Goal: Task Accomplishment & Management: Manage account settings

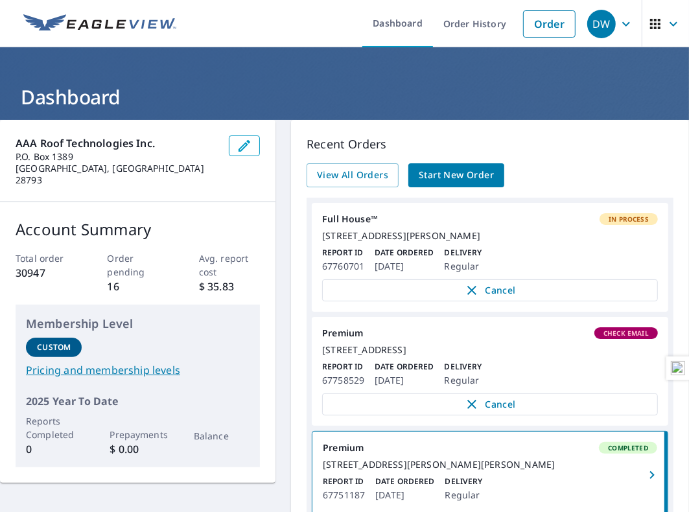
click at [253, 64] on header "Dashboard" at bounding box center [344, 83] width 689 height 73
click at [480, 298] on span "Cancel" at bounding box center [490, 291] width 308 height 16
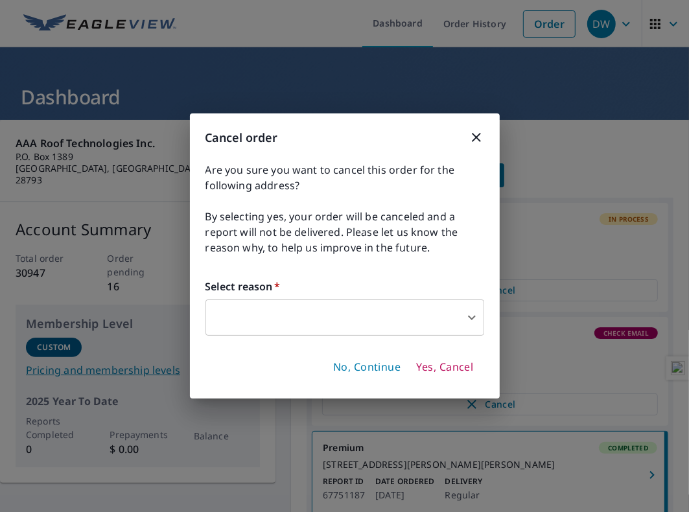
click at [332, 316] on body "DW DW Dashboard Order History Order DW Dashboard AAA Roof Technologies Inc. P.O…" at bounding box center [344, 256] width 689 height 512
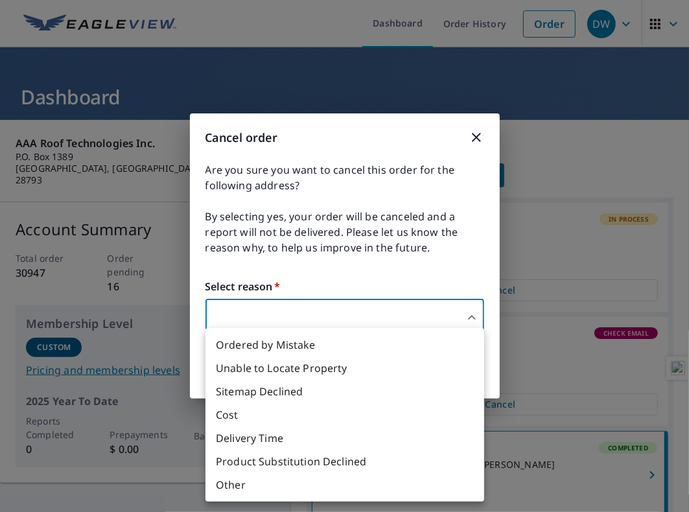
click at [286, 343] on li "Ordered by Mistake" at bounding box center [344, 344] width 279 height 23
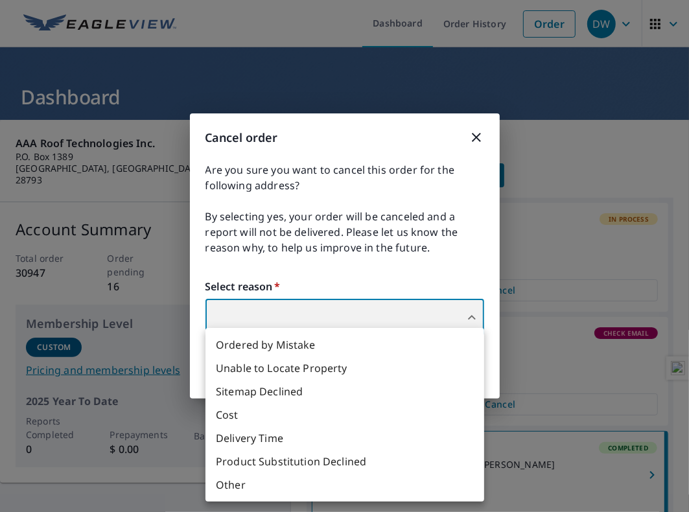
type input "30"
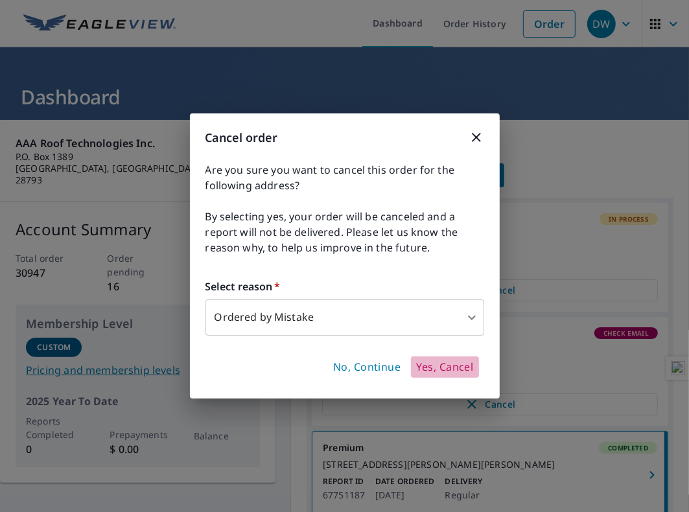
click at [439, 367] on span "Yes, Cancel" at bounding box center [444, 367] width 57 height 14
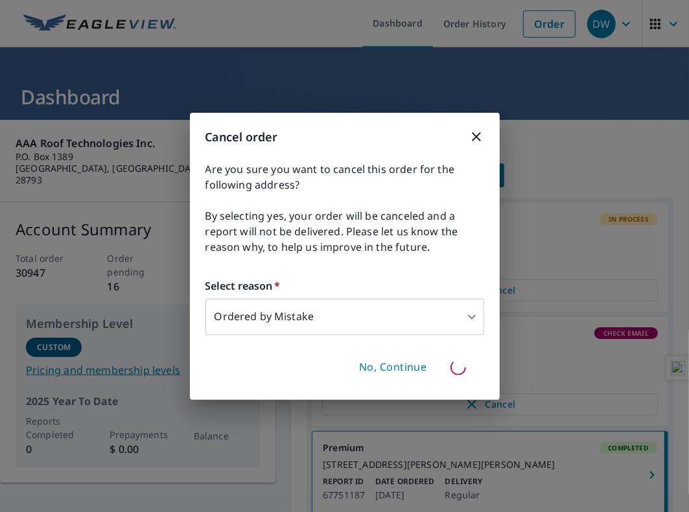
click at [270, 77] on div "Cancel order Are you sure you want to cancel this order for the following addre…" at bounding box center [344, 256] width 689 height 512
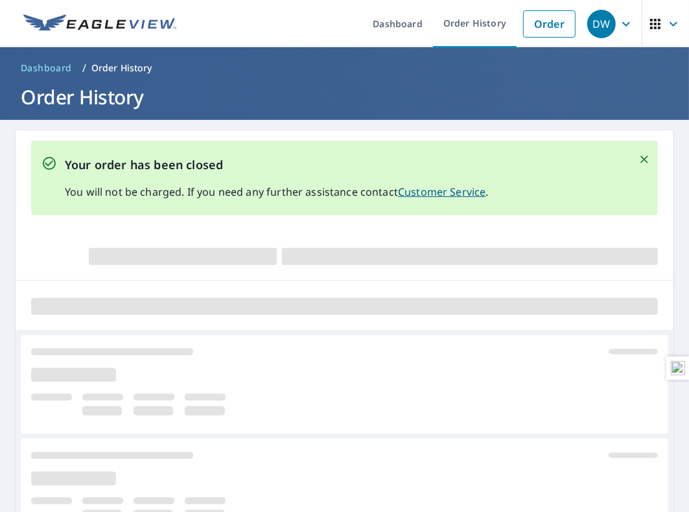
click at [305, 94] on h1 "Order History" at bounding box center [345, 97] width 658 height 27
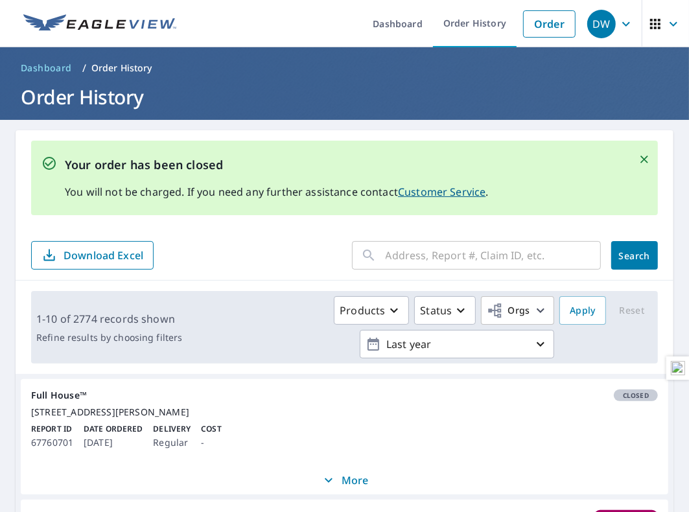
drag, startPoint x: 354, startPoint y: 52, endPoint x: 364, endPoint y: 55, distance: 10.2
click at [354, 52] on header "Dashboard / Order History Order History" at bounding box center [344, 83] width 689 height 73
click at [351, 58] on ol "Dashboard / Order History" at bounding box center [345, 68] width 658 height 21
click at [369, 84] on h1 "Order History" at bounding box center [345, 97] width 658 height 27
click at [326, 45] on ul "Dashboard Order History Order" at bounding box center [383, 23] width 398 height 47
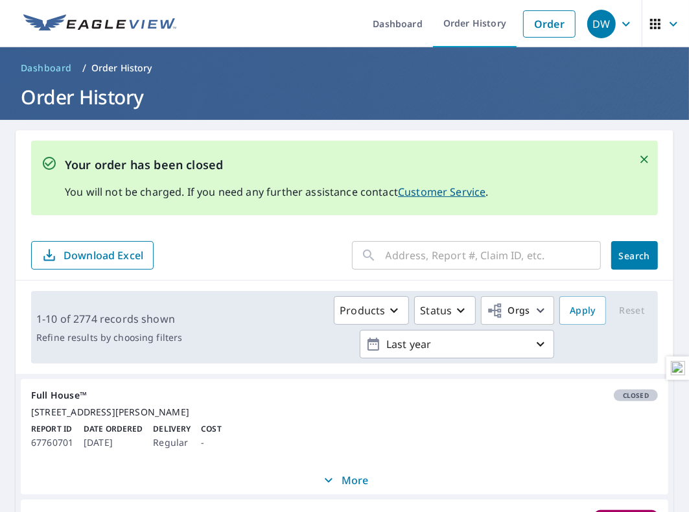
click at [310, 102] on h1 "Order History" at bounding box center [345, 97] width 658 height 27
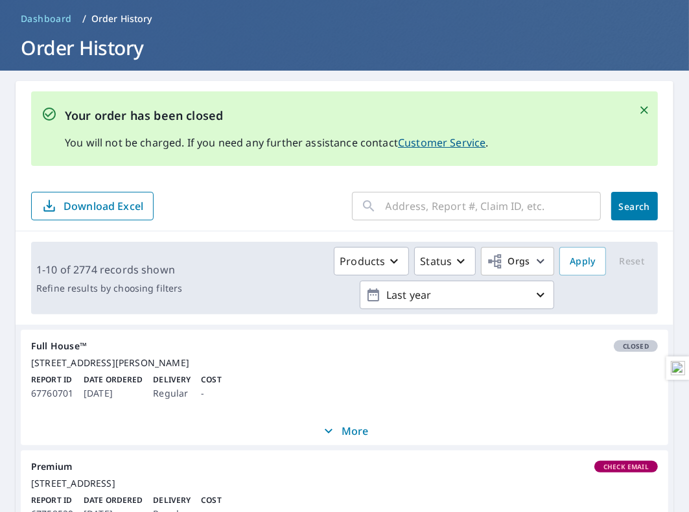
scroll to position [130, 0]
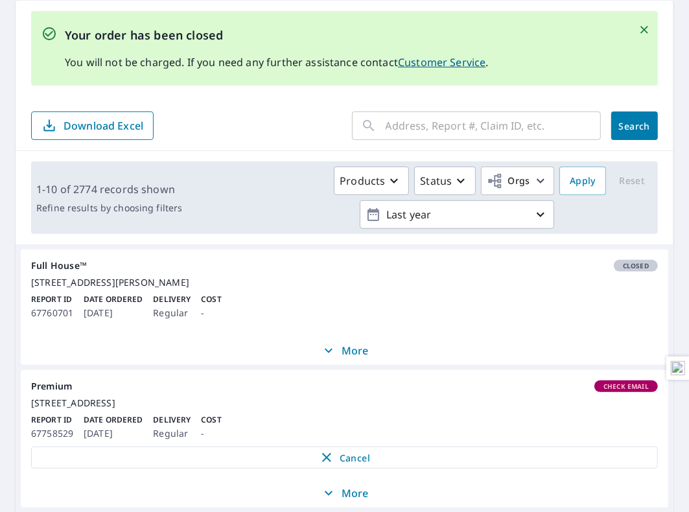
click at [278, 114] on form "​ Search Download Excel" at bounding box center [344, 125] width 627 height 29
click at [547, 67] on div "Your order has been closed You will not be charged. If you need any further ass…" at bounding box center [344, 48] width 627 height 75
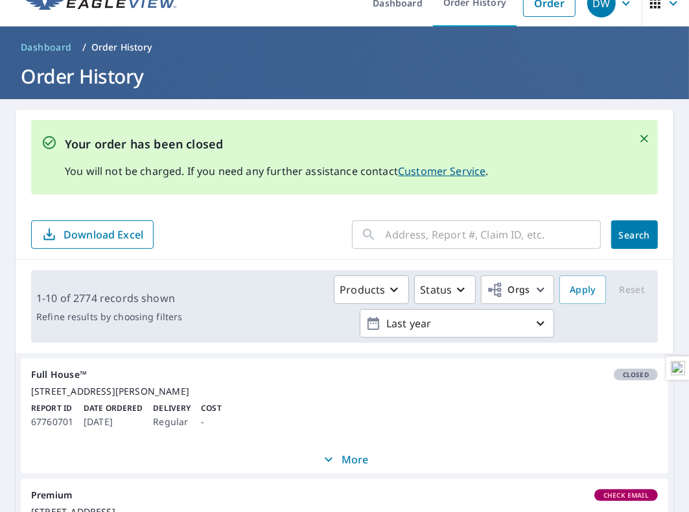
scroll to position [0, 0]
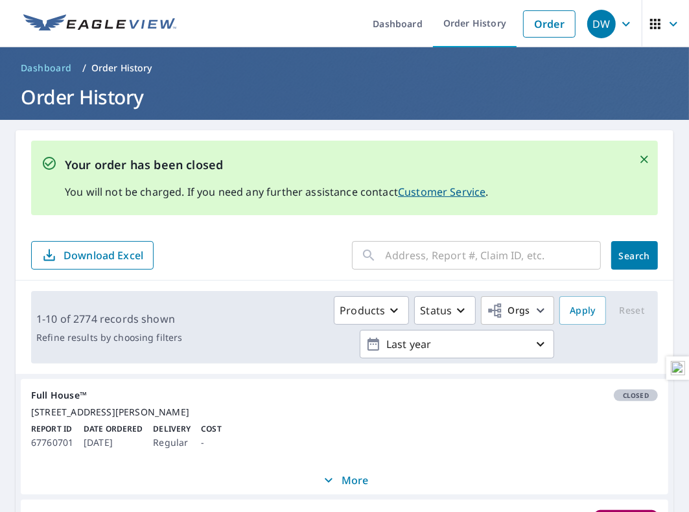
click at [255, 44] on ul "Dashboard Order History Order" at bounding box center [383, 23] width 398 height 47
click at [352, 97] on h1 "Order History" at bounding box center [345, 97] width 658 height 27
click at [332, 103] on h1 "Order History" at bounding box center [345, 97] width 658 height 27
click at [338, 100] on h1 "Order History" at bounding box center [345, 97] width 658 height 27
click at [441, 82] on header "Dashboard / Order History Order History" at bounding box center [344, 83] width 689 height 73
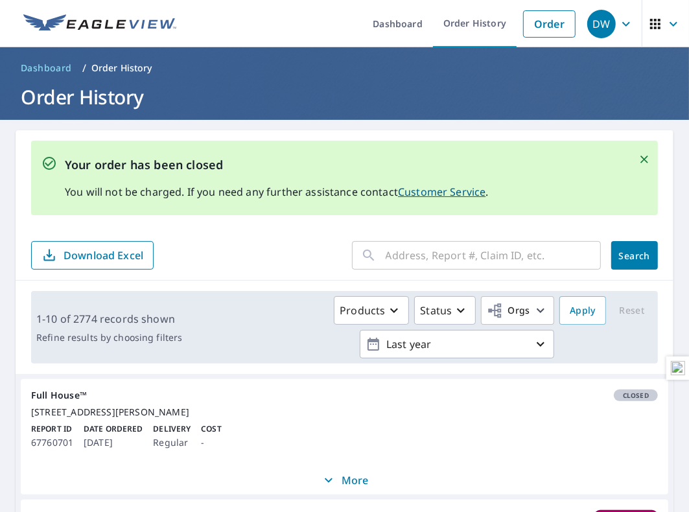
click at [327, 69] on ol "Dashboard / Order History" at bounding box center [345, 68] width 658 height 21
click at [332, 75] on ol "Dashboard / Order History" at bounding box center [345, 68] width 658 height 21
click at [327, 75] on ol "Dashboard / Order History" at bounding box center [345, 68] width 658 height 21
click at [323, 75] on ol "Dashboard / Order History" at bounding box center [345, 68] width 658 height 21
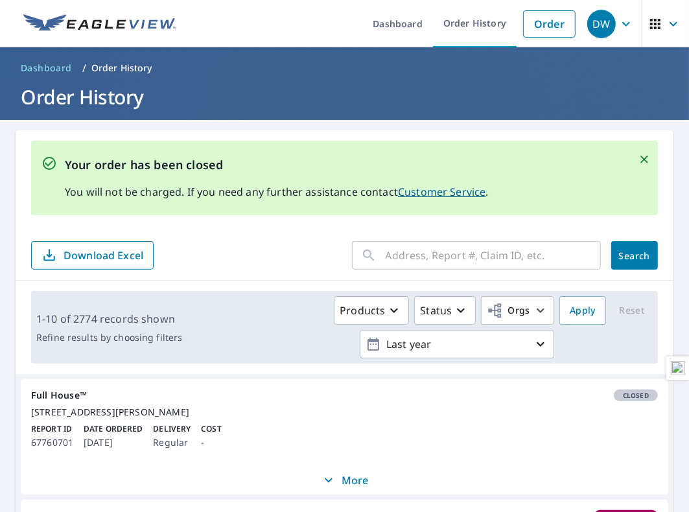
click at [650, 28] on icon "button" at bounding box center [655, 24] width 10 height 10
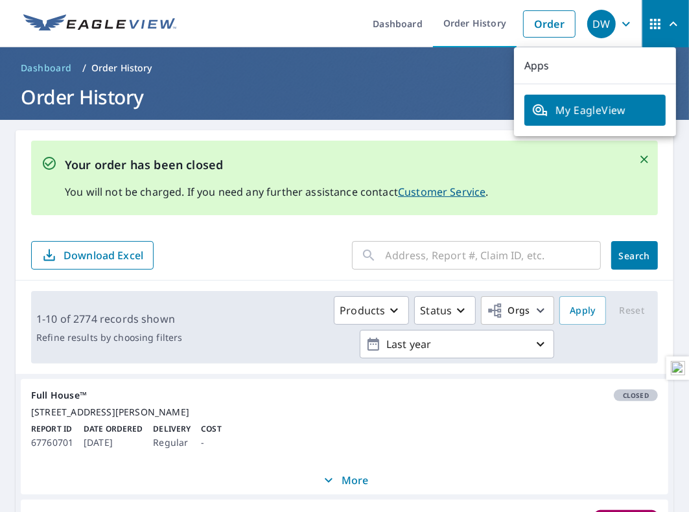
click at [393, 82] on header "Dashboard / Order History Order History" at bounding box center [344, 83] width 689 height 73
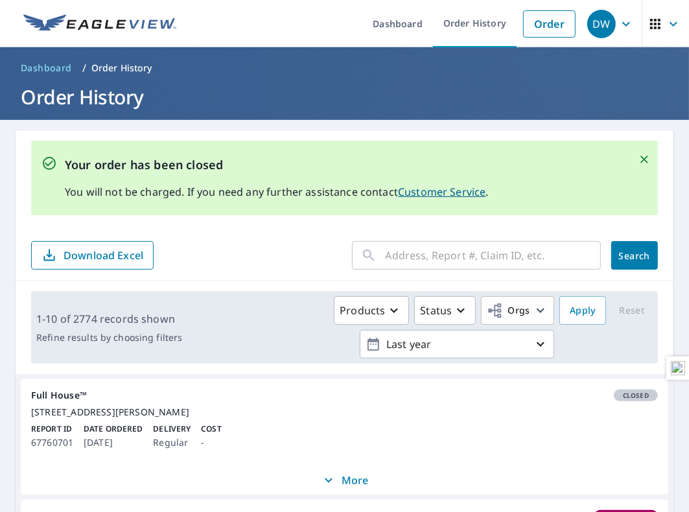
click at [307, 32] on ul "Dashboard Order History Order" at bounding box center [383, 23] width 398 height 47
click at [367, 108] on h1 "Order History" at bounding box center [345, 97] width 658 height 27
click at [640, 161] on icon "Close" at bounding box center [644, 160] width 8 height 8
